Goal: Task Accomplishment & Management: Use online tool/utility

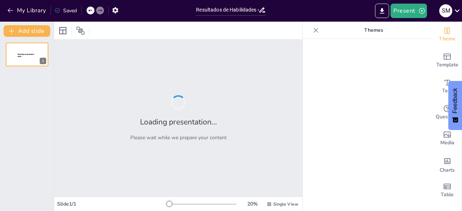
type input "Resultados de Habilidades en Lectura Crítica: Perspectivas y Retos"
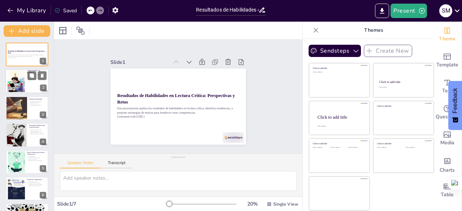
click at [32, 81] on div at bounding box center [26, 81] width 43 height 25
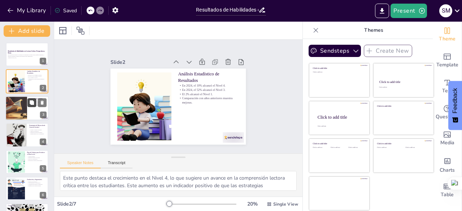
click at [32, 103] on icon at bounding box center [32, 102] width 4 height 4
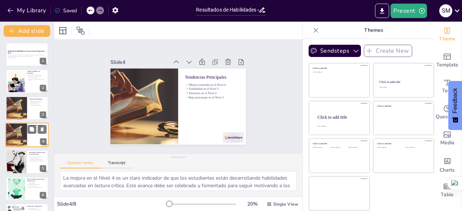
scroll to position [11, 0]
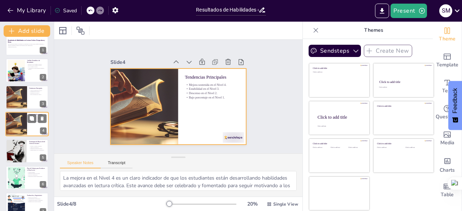
click at [39, 135] on div at bounding box center [26, 124] width 43 height 25
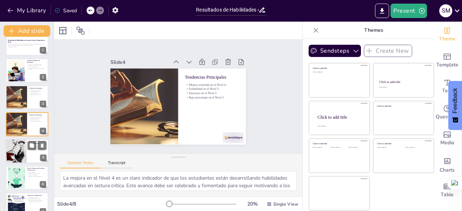
click at [30, 150] on div "Debates y análisis de noticias. Talleres de redacción. Integración de diversas …" at bounding box center [37, 148] width 17 height 6
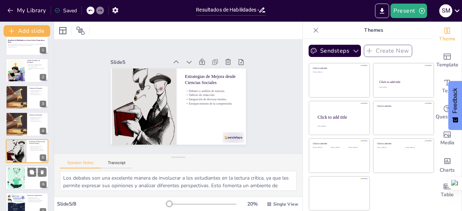
scroll to position [38, 0]
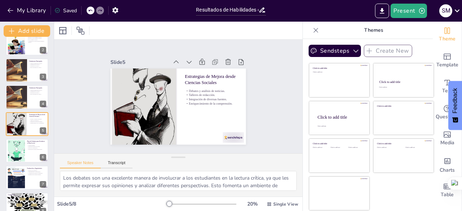
click at [19, 181] on div at bounding box center [16, 178] width 32 height 22
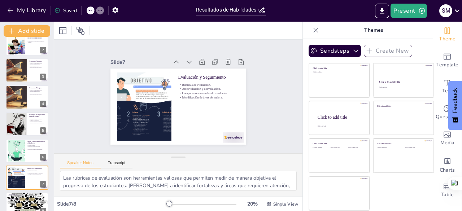
scroll to position [49, 0]
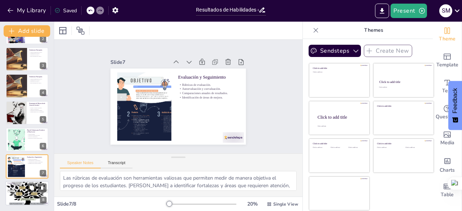
click at [26, 190] on div at bounding box center [26, 193] width 43 height 30
type textarea "La necesidad de un enfoque adicional para mover estudiantes del Nivel 3 al Nive…"
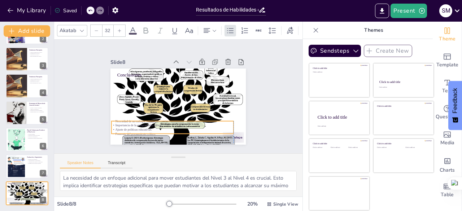
drag, startPoint x: 135, startPoint y: 83, endPoint x: 128, endPoint y: 126, distance: 43.1
click at [128, 104] on p "Ajuste de políticas educativas." at bounding box center [163, 66] width 101 height 75
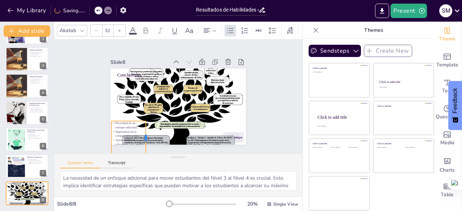
drag, startPoint x: 229, startPoint y: 124, endPoint x: 141, endPoint y: 126, distance: 87.7
click at [155, 128] on div at bounding box center [163, 145] width 16 height 34
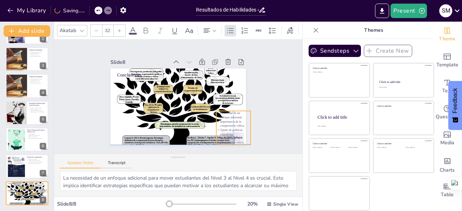
drag, startPoint x: 122, startPoint y: 125, endPoint x: 227, endPoint y: 115, distance: 105.8
click at [227, 122] on p "Necesidad de un enfoque adicional." at bounding box center [224, 131] width 35 height 18
drag, startPoint x: 245, startPoint y: 141, endPoint x: 235, endPoint y: 128, distance: 16.4
click at [231, 128] on div "Conclusiones Necesidad de un enfoque adicional. Importancia de la comprensión c…" at bounding box center [169, 92] width 124 height 154
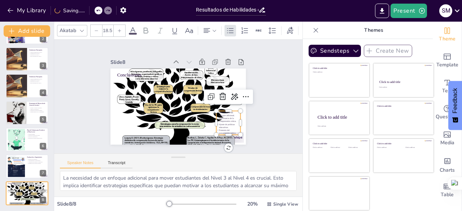
type input "22.5"
click at [260, 119] on div "Slide 1 Resultados de Habilidades en Lectura Crítica: Perspectivas y Retos Esta…" at bounding box center [178, 96] width 200 height 159
drag, startPoint x: 223, startPoint y: 119, endPoint x: 236, endPoint y: 121, distance: 12.7
click at [230, 118] on p "Importancia de la comprensión crítica." at bounding box center [237, 113] width 25 height 8
click at [251, 120] on div "Slide 1 Resultados de Habilidades en Lectura Crítica: Perspectivas y Retos Esta…" at bounding box center [178, 96] width 200 height 159
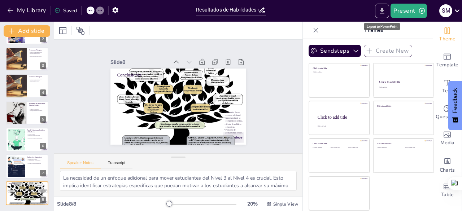
click at [382, 10] on icon "Export to PowerPoint" at bounding box center [382, 10] width 4 height 5
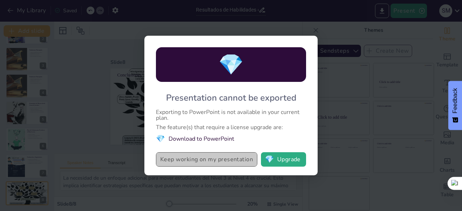
click at [204, 158] on button "Keep working on my presentation" at bounding box center [206, 159] width 101 height 14
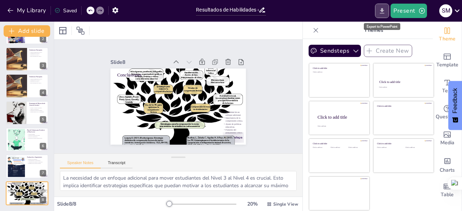
click at [380, 10] on icon "Export to PowerPoint" at bounding box center [382, 11] width 8 height 8
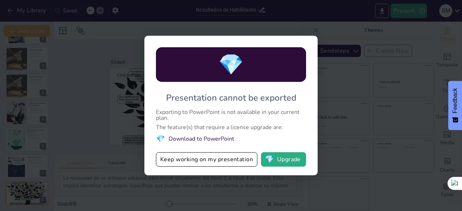
click at [254, 71] on div "💎" at bounding box center [231, 64] width 150 height 35
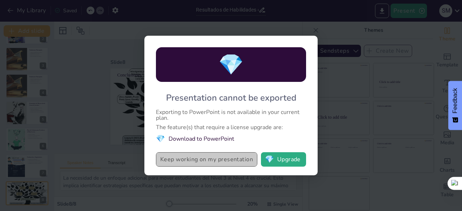
click at [194, 160] on button "Keep working on my presentation" at bounding box center [206, 159] width 101 height 14
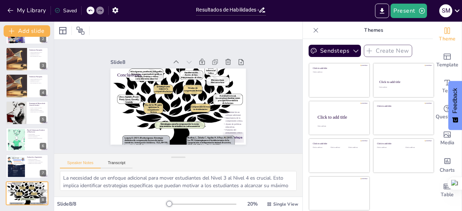
click at [312, 30] on icon at bounding box center [315, 30] width 7 height 7
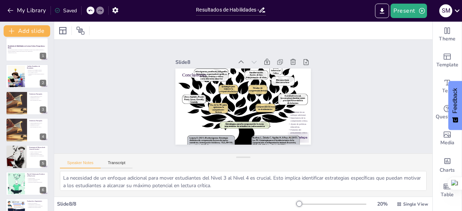
scroll to position [0, 0]
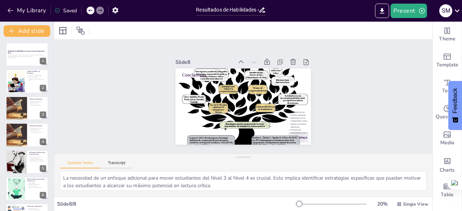
click at [70, 10] on div "Saved" at bounding box center [65, 10] width 22 height 7
click at [69, 11] on div "Saved" at bounding box center [65, 10] width 22 height 7
click at [31, 58] on p "Generated with [URL]" at bounding box center [27, 57] width 39 height 1
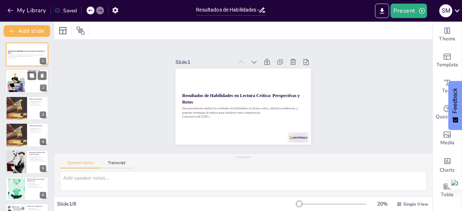
click at [21, 85] on div at bounding box center [16, 81] width 42 height 22
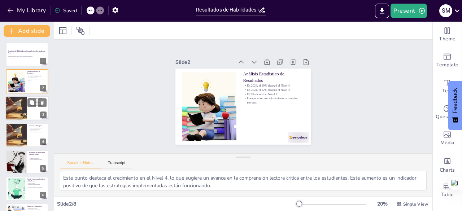
click at [27, 107] on div at bounding box center [16, 108] width 32 height 25
type textarea "La mejora en el Nivel 4 es un claro indicador de que los estudiantes están desa…"
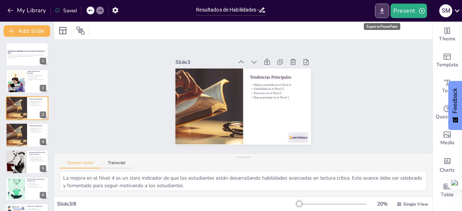
click at [382, 9] on icon "Export to PowerPoint" at bounding box center [382, 10] width 4 height 5
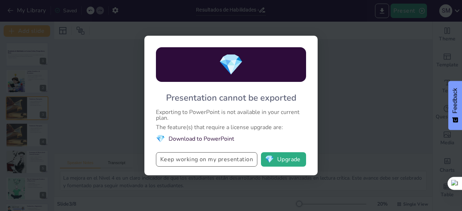
click at [221, 159] on button "Keep working on my presentation" at bounding box center [206, 159] width 101 height 14
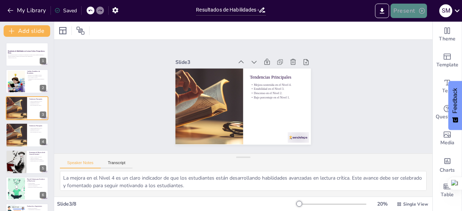
click at [413, 10] on button "Present" at bounding box center [408, 11] width 36 height 14
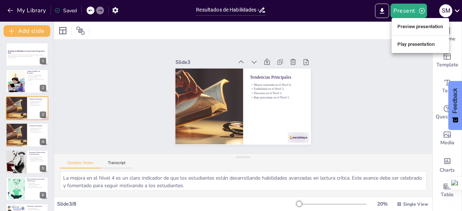
click at [420, 24] on li "Preview presentation" at bounding box center [419, 27] width 57 height 12
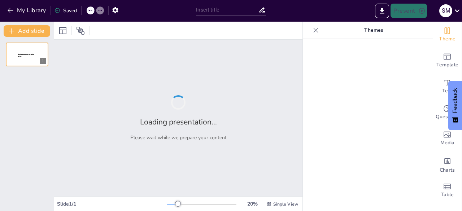
type input "Resultados de Habilidades en Lectura Crítica: Perspectivas y Retos"
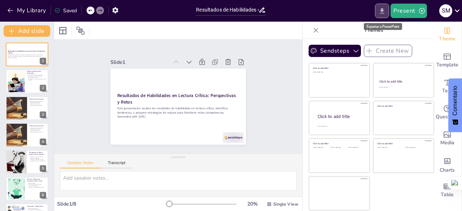
click at [384, 10] on icon "Export to PowerPoint" at bounding box center [382, 11] width 8 height 8
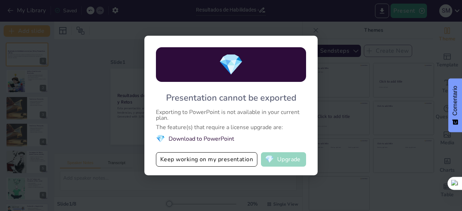
click at [276, 157] on button "💎 Upgrade" at bounding box center [283, 159] width 45 height 14
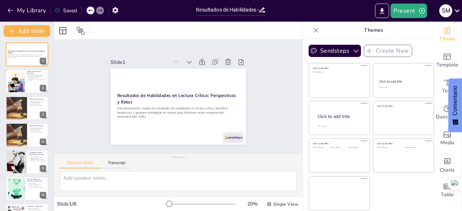
click at [457, 14] on icon at bounding box center [457, 11] width 10 height 10
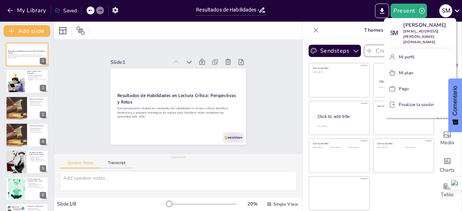
click at [277, 67] on div at bounding box center [231, 105] width 462 height 211
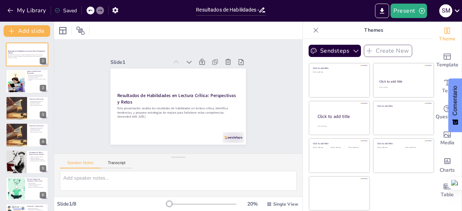
click at [312, 30] on icon at bounding box center [315, 30] width 7 height 7
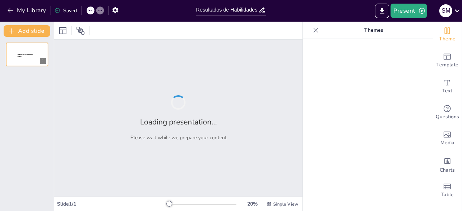
type input "Resultados de Habilidades en Lectura Crítica: Perspectivas y Retos"
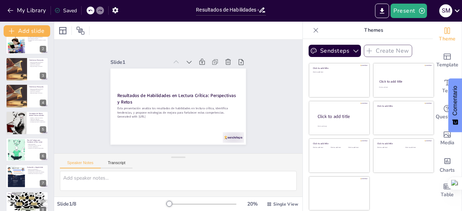
scroll to position [49, 0]
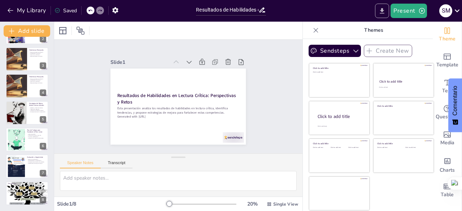
click at [383, 11] on icon "Export to PowerPoint" at bounding box center [382, 10] width 4 height 5
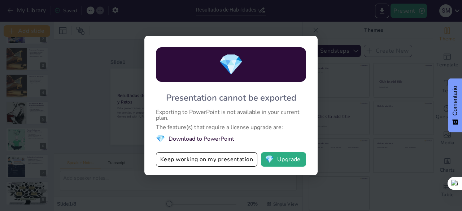
click at [348, 31] on div "💎 Presentation cannot be exported Exporting to PowerPoint is not available in y…" at bounding box center [231, 105] width 462 height 211
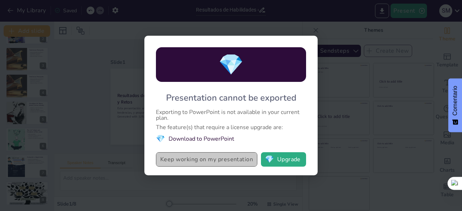
click at [207, 158] on button "Keep working on my presentation" at bounding box center [206, 159] width 101 height 14
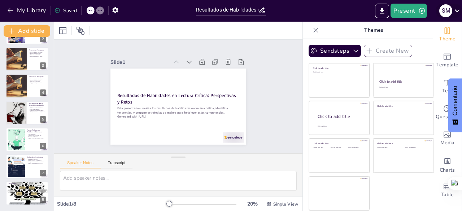
click at [457, 10] on icon at bounding box center [457, 11] width 10 height 10
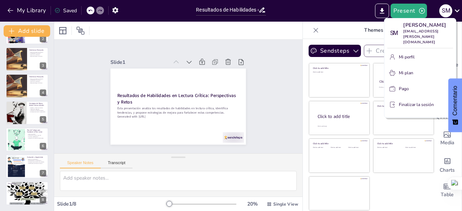
click at [255, 99] on div at bounding box center [231, 105] width 462 height 211
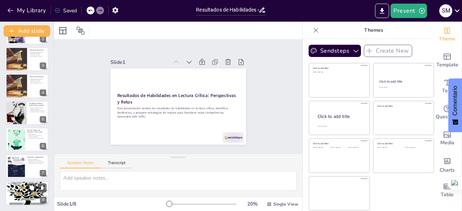
click at [22, 190] on div at bounding box center [26, 193] width 43 height 30
type textarea "La necesidad de un enfoque adicional para mover estudiantes del Nivel 3 al Nive…"
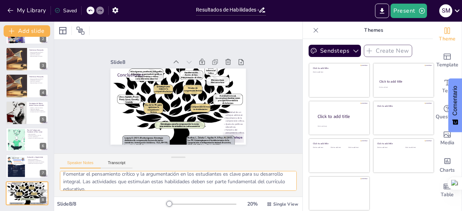
scroll to position [77, 0]
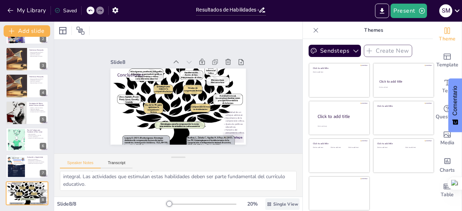
click at [266, 201] on div "Single View" at bounding box center [282, 204] width 34 height 12
click at [266, 188] on font "Vista de lista" at bounding box center [273, 188] width 29 height 7
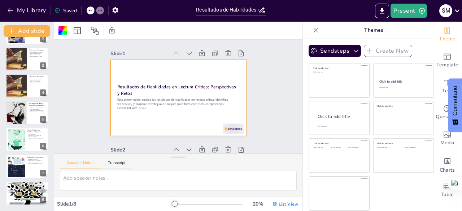
scroll to position [0, 0]
